Goal: Information Seeking & Learning: Learn about a topic

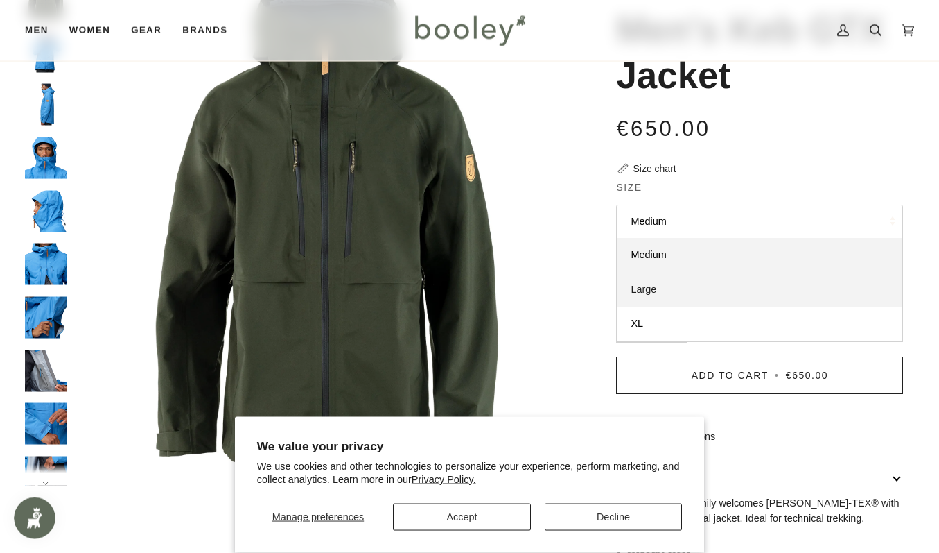
scroll to position [141, 0]
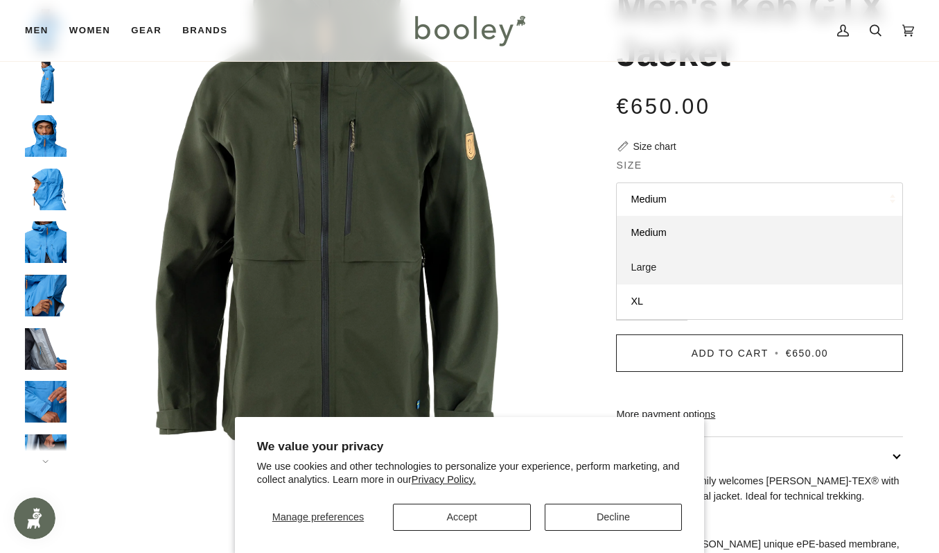
click at [642, 265] on span "Large" at bounding box center [644, 266] width 26 height 11
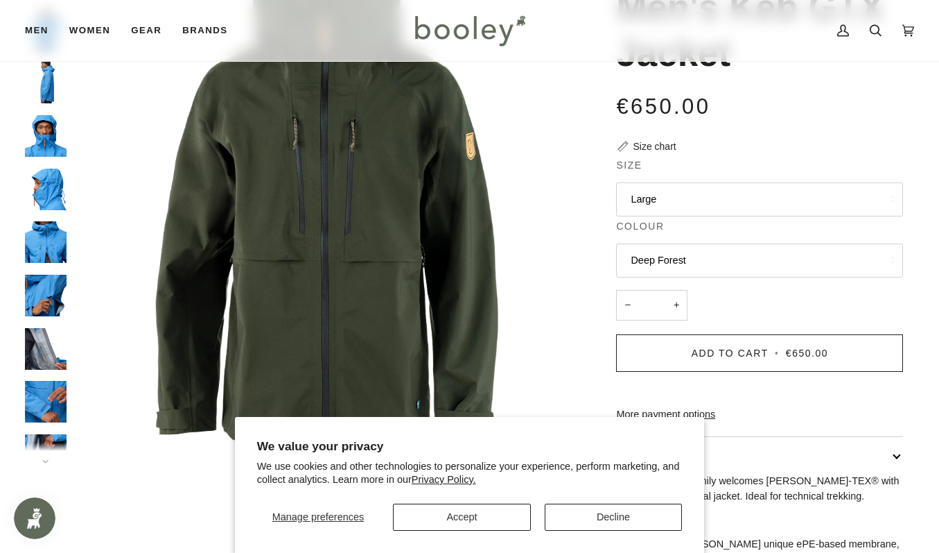
click at [739, 266] on button "Deep Forest" at bounding box center [759, 260] width 287 height 34
click at [739, 263] on button "Deep Forest" at bounding box center [759, 260] width 287 height 34
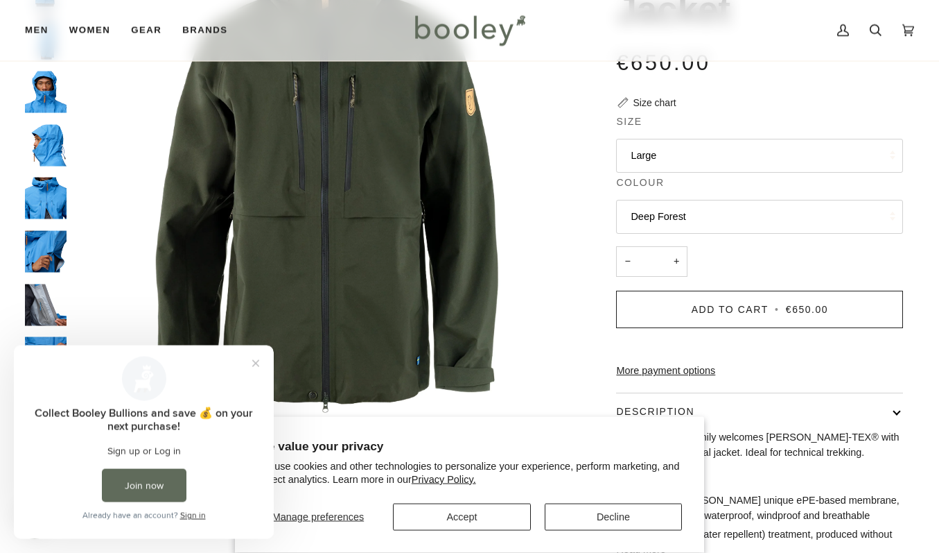
scroll to position [212, 0]
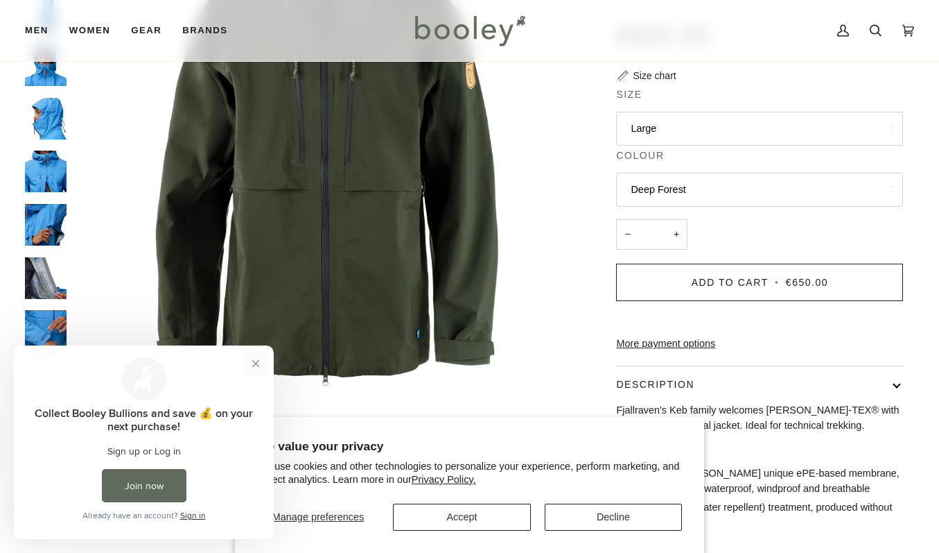
click at [252, 365] on button "Close prompt" at bounding box center [255, 363] width 25 height 25
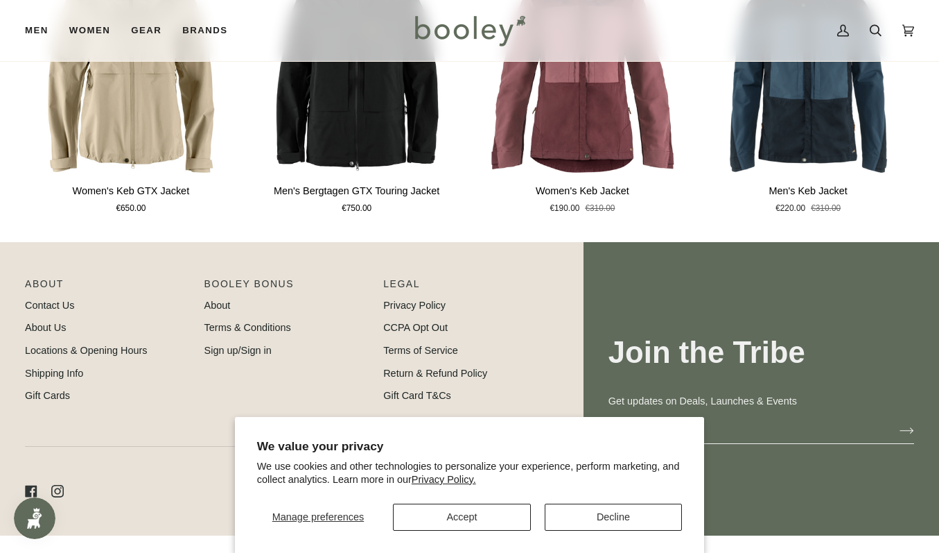
scroll to position [1084, 0]
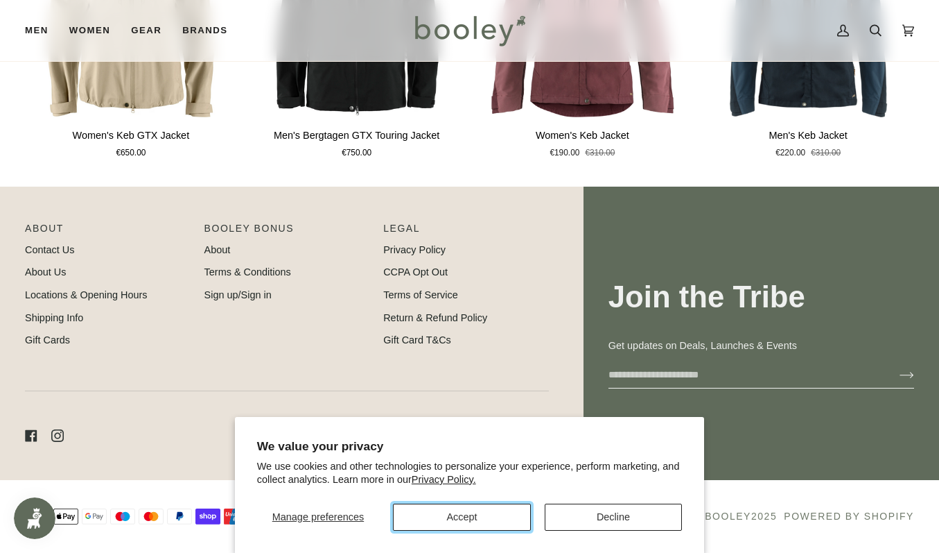
click at [462, 514] on button "Accept" at bounding box center [462, 516] width 138 height 27
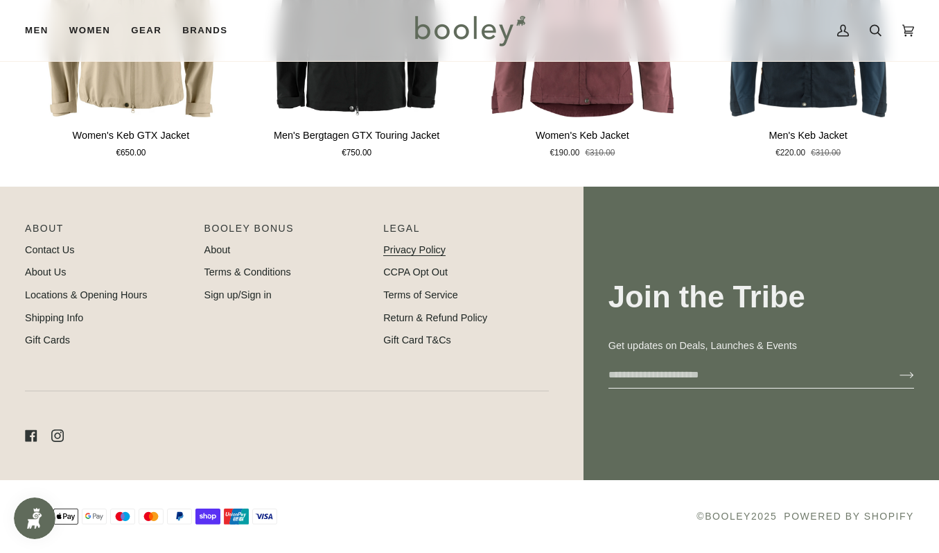
click at [424, 250] on link "Privacy Policy" at bounding box center [414, 249] width 62 height 11
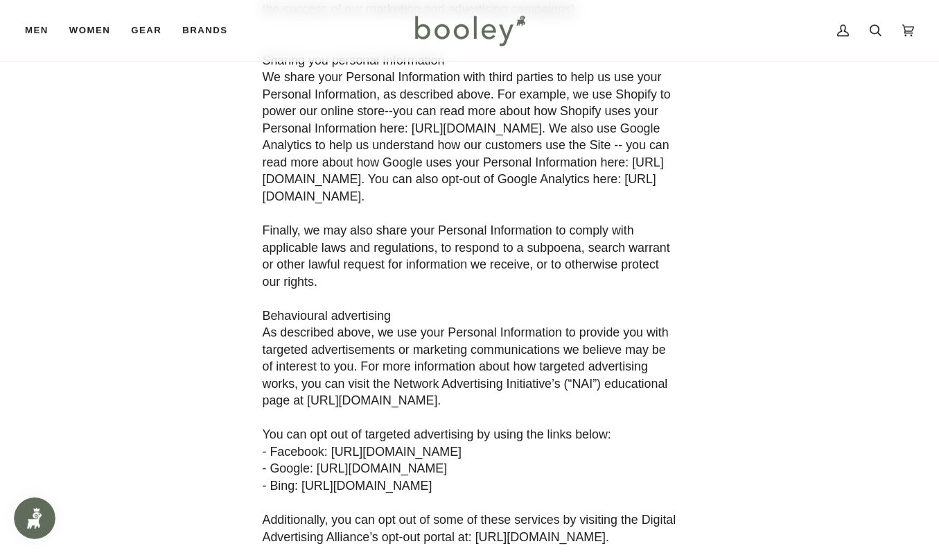
scroll to position [990, 0]
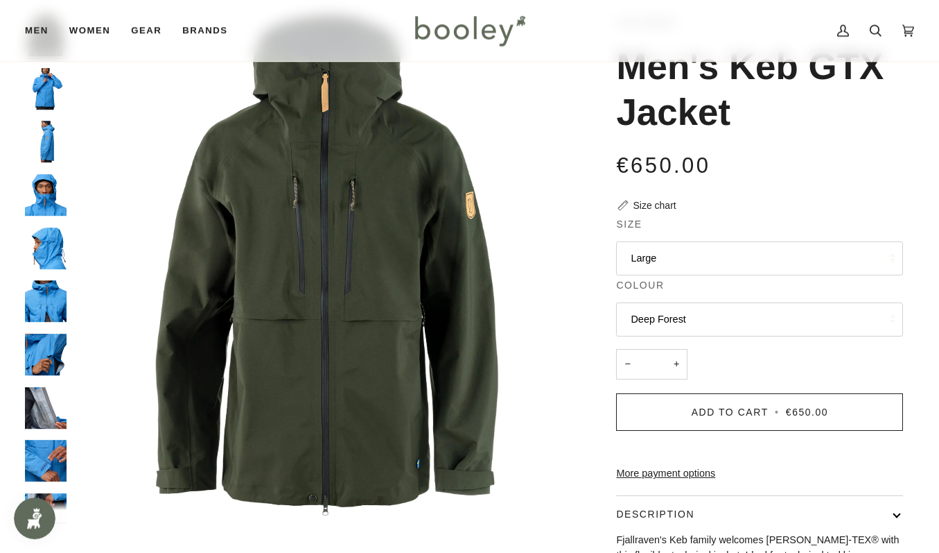
scroll to position [122, 0]
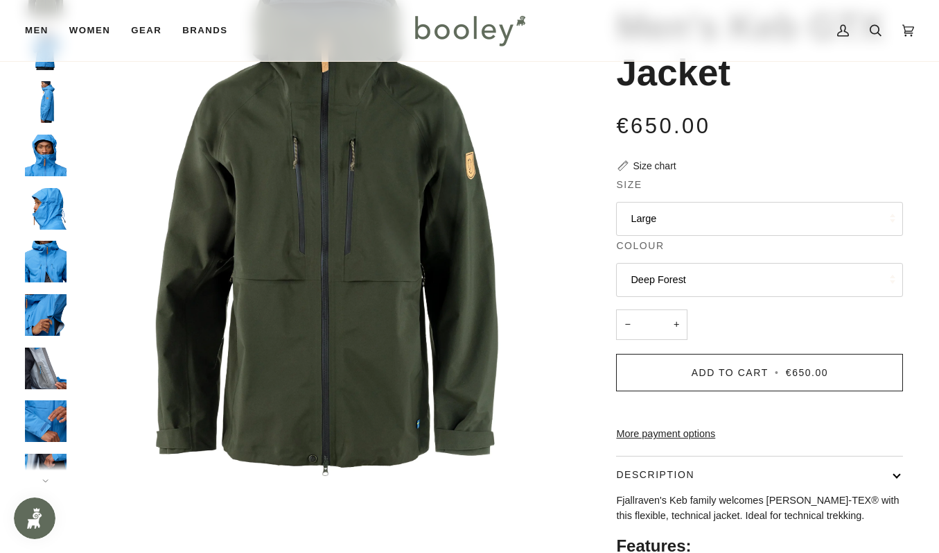
click at [714, 266] on button "Deep Forest" at bounding box center [759, 280] width 287 height 34
click at [715, 272] on button "Deep Forest" at bounding box center [759, 280] width 287 height 34
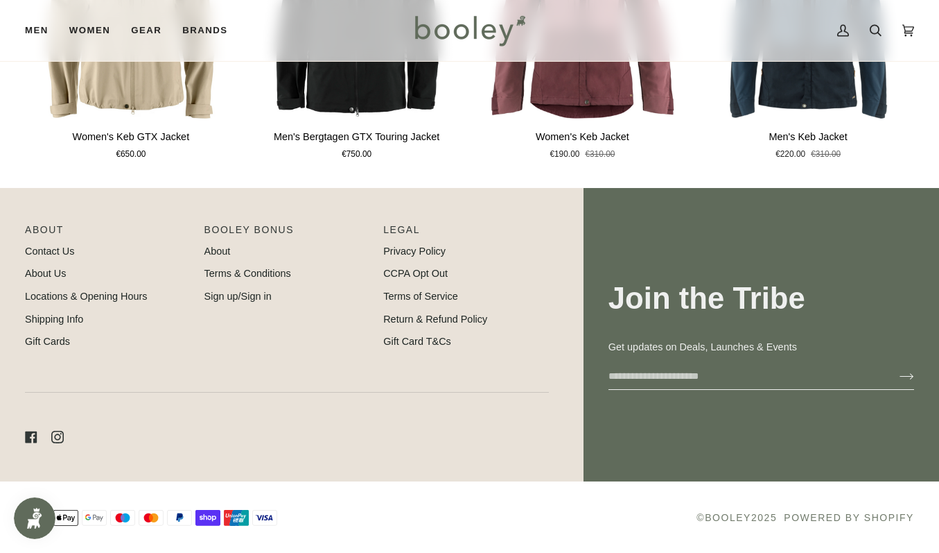
scroll to position [1084, 0]
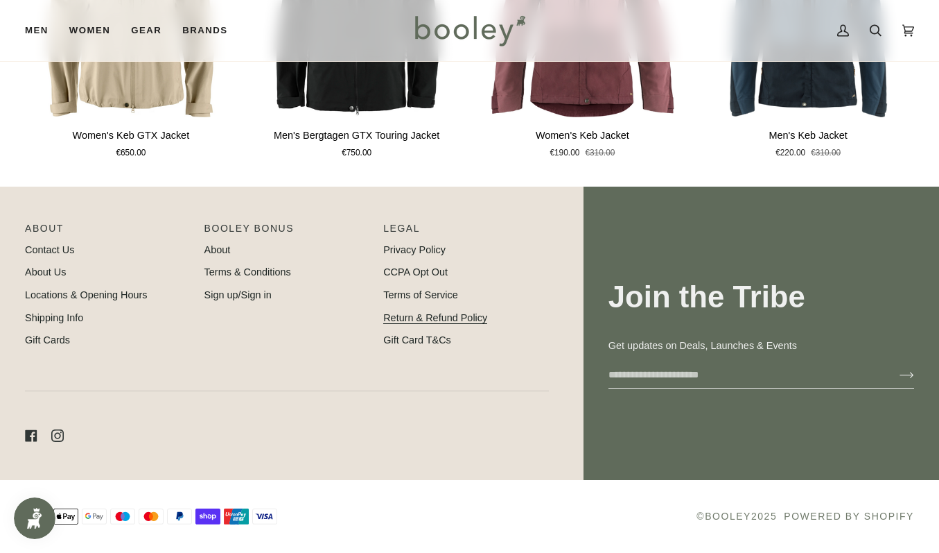
click at [413, 320] on link "Return & Refund Policy" at bounding box center [435, 317] width 104 height 11
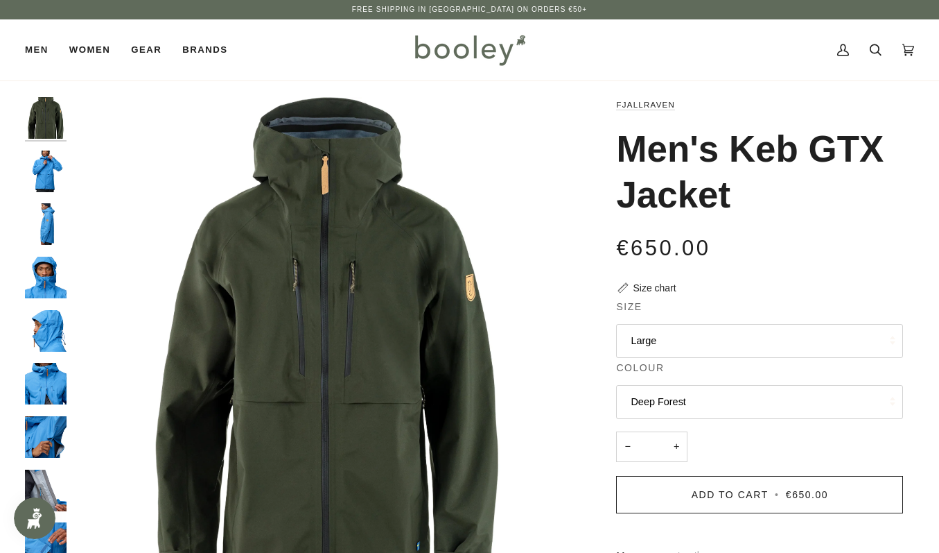
drag, startPoint x: 614, startPoint y: 144, endPoint x: 650, endPoint y: 138, distance: 35.9
click at [912, 205] on div "Fjallraven Men's Keb GTX Jacket €650.00 Sale • Save Size chart Size Large Medium" at bounding box center [747, 464] width 333 height 734
copy h1 "Men's Keb GTX Jacket"
